Goal: Information Seeking & Learning: Understand process/instructions

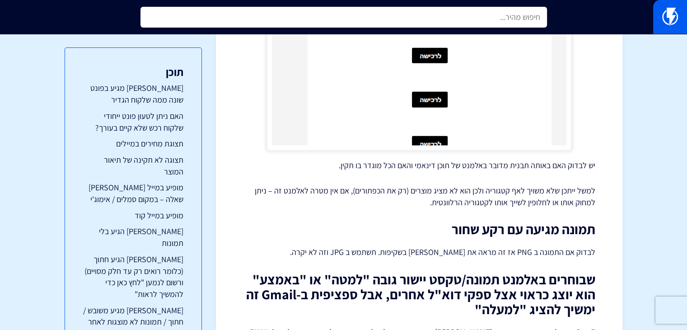
click at [491, 12] on input "text" at bounding box center [343, 17] width 406 height 21
type input "y"
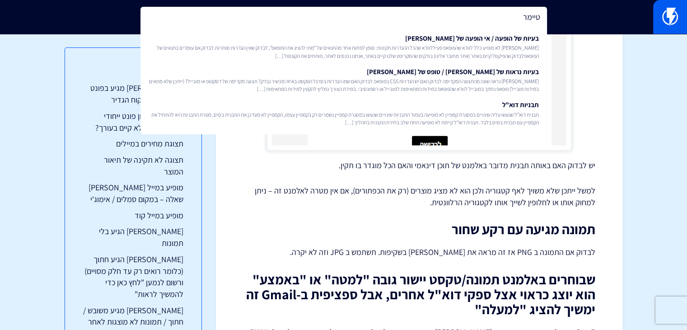
click at [487, 13] on input "טיימר" at bounding box center [343, 17] width 406 height 21
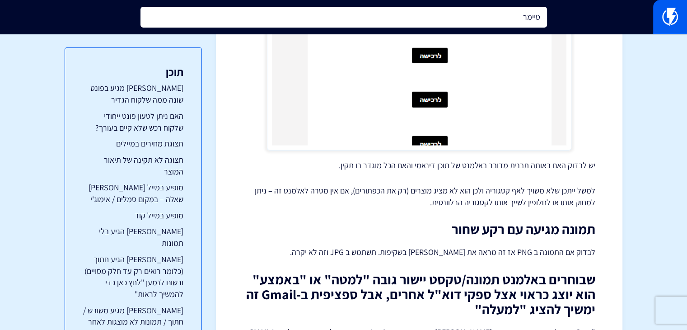
click at [487, 13] on input "טיימר" at bounding box center [343, 17] width 406 height 21
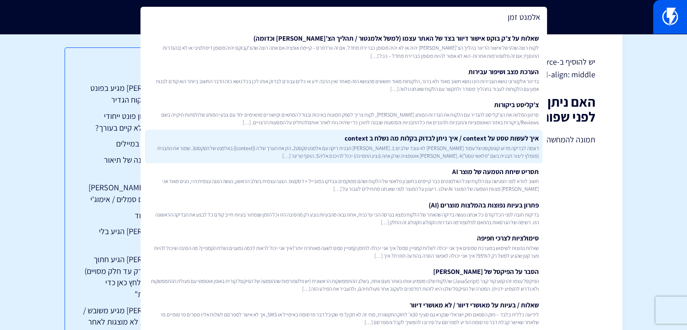
scroll to position [5262, 0]
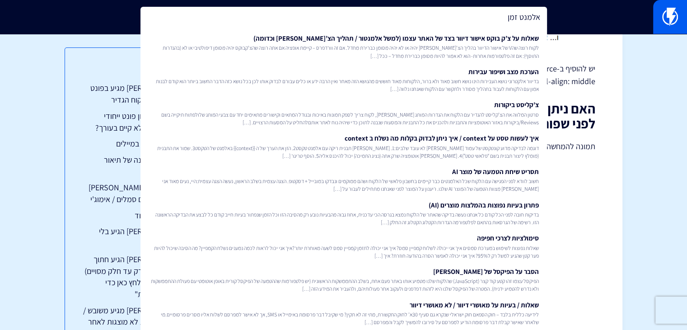
type input "אלמנט זמן"
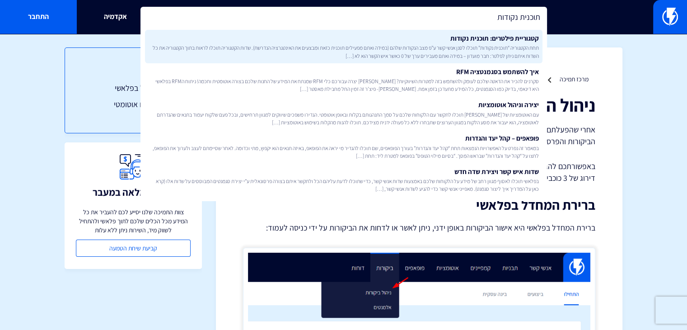
type input "תוכנית נקודות"
click at [424, 51] on span "תחת הקטגוריה “תוכנית נקודות” תוכלו לסנן אנשי קשר ע”פ מצב הנקודות שלהם (במידה וא…" at bounding box center [344, 51] width 390 height 15
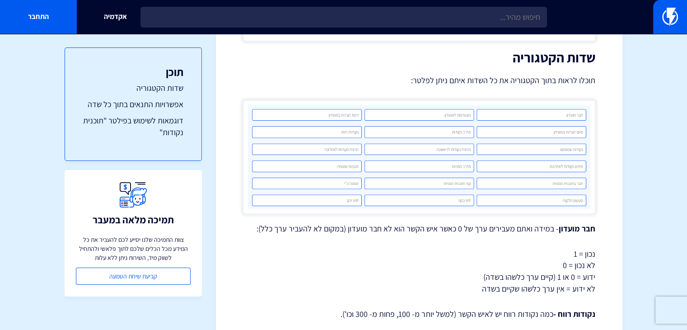
scroll to position [271, 0]
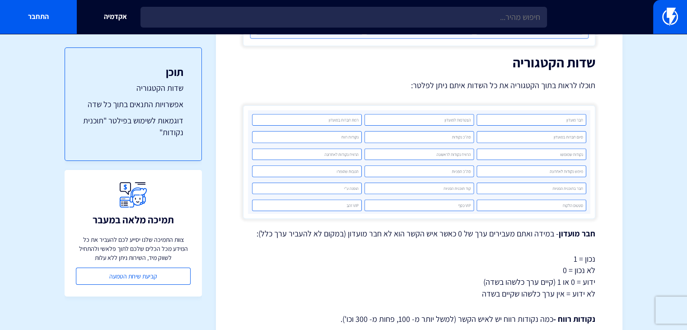
click at [482, 152] on img at bounding box center [419, 161] width 352 height 113
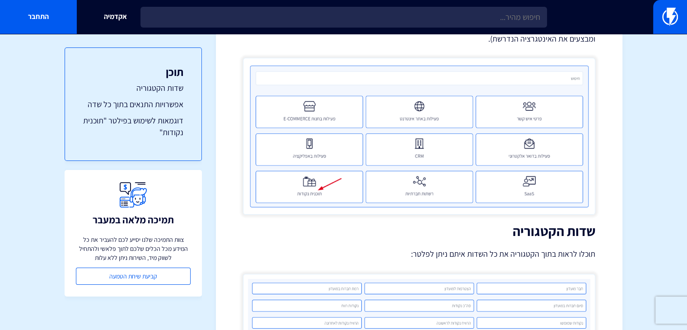
scroll to position [0, 0]
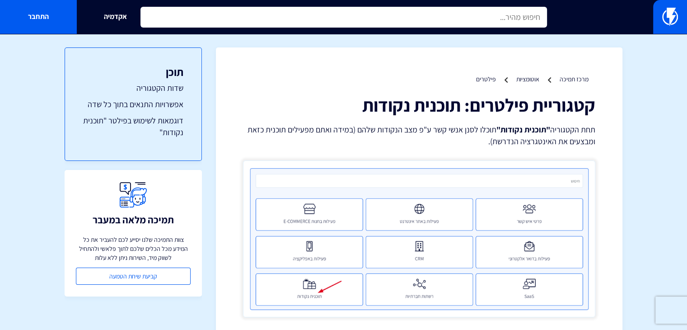
click at [458, 14] on input "text" at bounding box center [343, 17] width 406 height 21
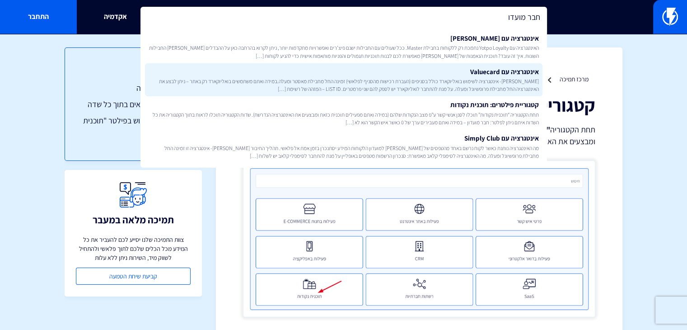
type input "חבר מועדו"
click at [483, 75] on link "אינטגרציה עם Valuecard [PERSON_NAME]- אינטגרציה לשימוש בואליוקארד כולל בסניפים …" at bounding box center [343, 79] width 397 height 33
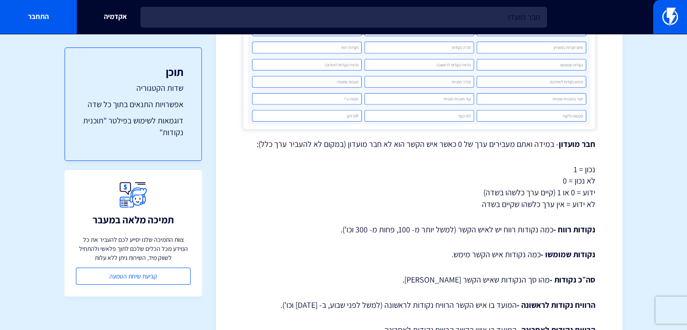
scroll to position [361, 0]
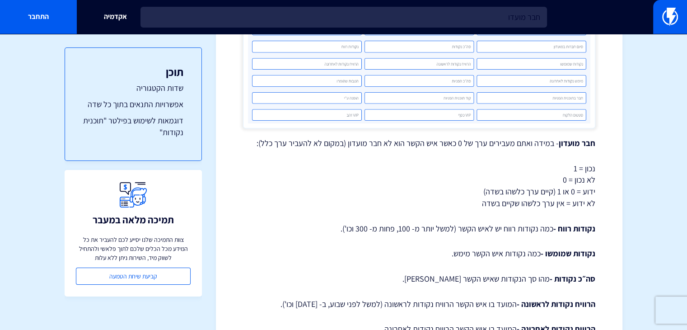
click at [592, 191] on p "נכון = 1 לא נכון = 0 ידוע = 0 או 1 (קיים ערך כלשהו בשדה) לא ידוע = אין ערך כלשה…" at bounding box center [419, 186] width 352 height 47
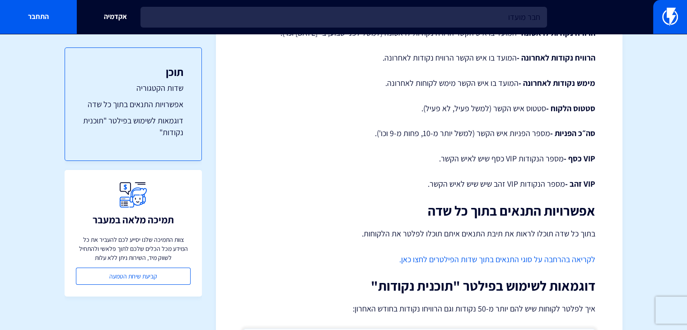
scroll to position [677, 0]
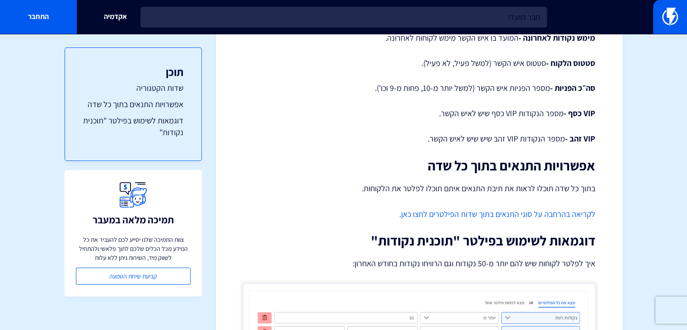
click at [493, 216] on link "לקריאה בהרחבה על סוגי התנאים בתוך שדות הפילטרים לחצו כאן." at bounding box center [497, 214] width 196 height 10
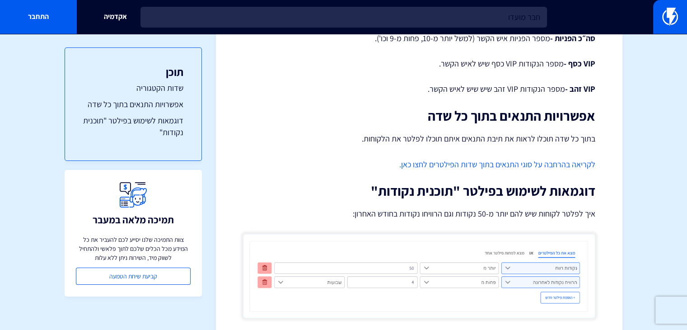
scroll to position [765, 0]
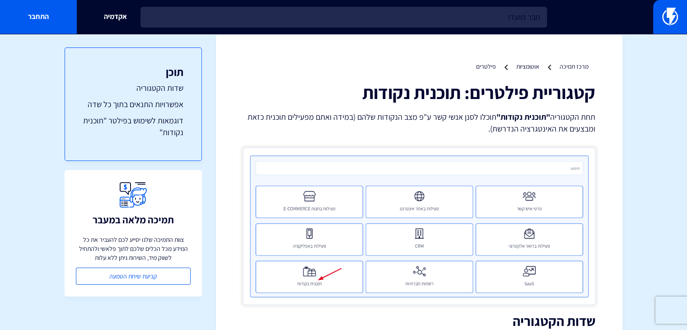
scroll to position [0, 0]
